Goal: Ask a question

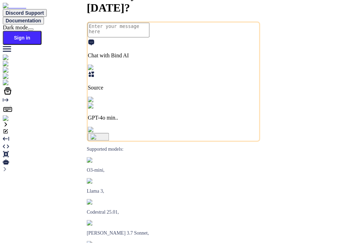
click at [11, 121] on img at bounding box center [12, 118] width 19 height 6
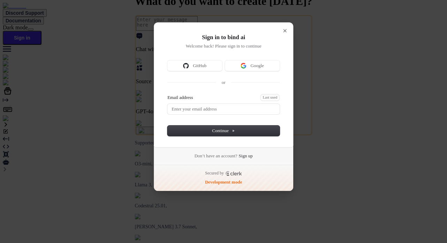
type textarea "x"
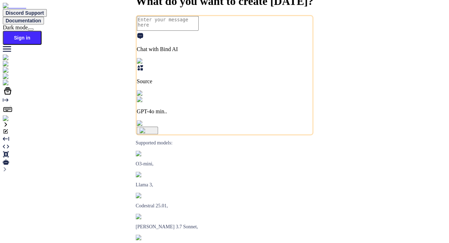
click at [8, 121] on img at bounding box center [12, 118] width 19 height 6
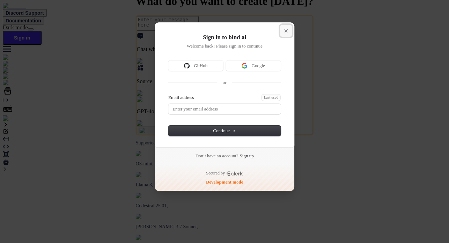
click at [287, 30] on icon "Close modal" at bounding box center [285, 30] width 3 height 3
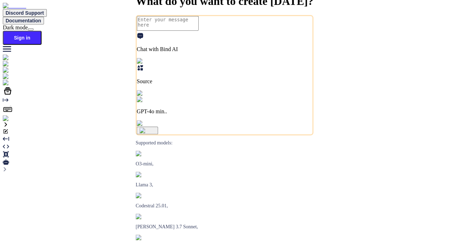
click at [10, 121] on img at bounding box center [12, 118] width 19 height 6
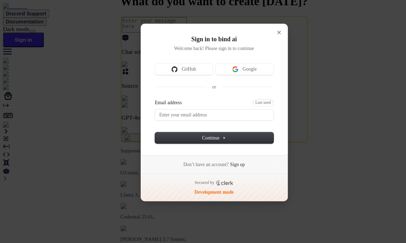
type textarea "x"
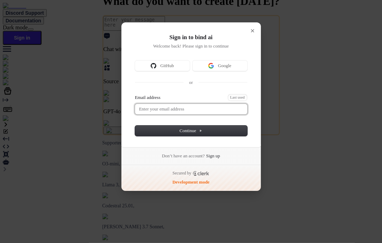
click at [238, 104] on input "Email address" at bounding box center [191, 109] width 112 height 10
click at [129, 153] on div "Don’t have an account? Sign up Secured by Development mode" at bounding box center [191, 167] width 140 height 46
